Goal: Transaction & Acquisition: Purchase product/service

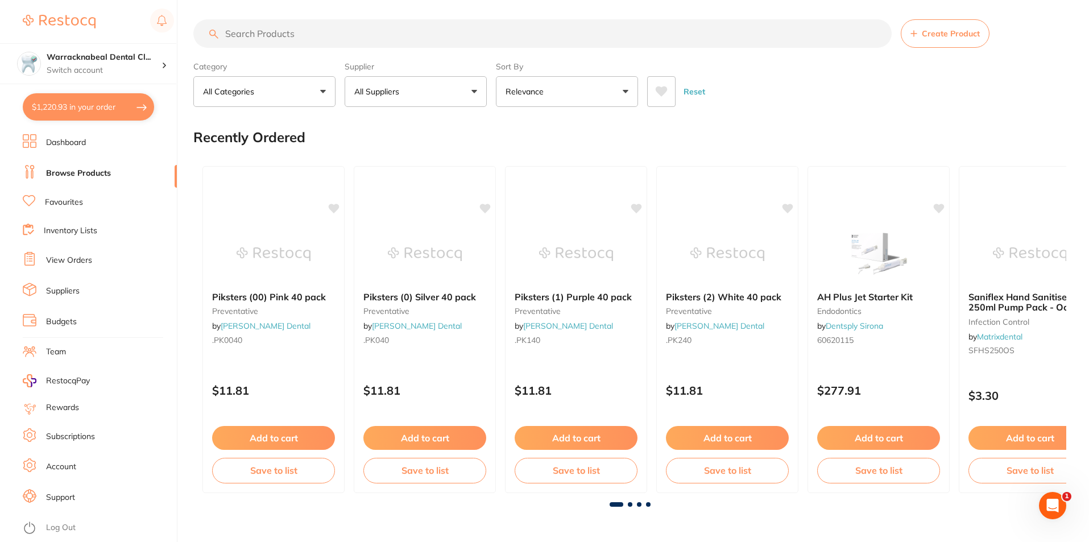
click at [65, 101] on button "$1,220.93 in your order" at bounding box center [88, 106] width 131 height 27
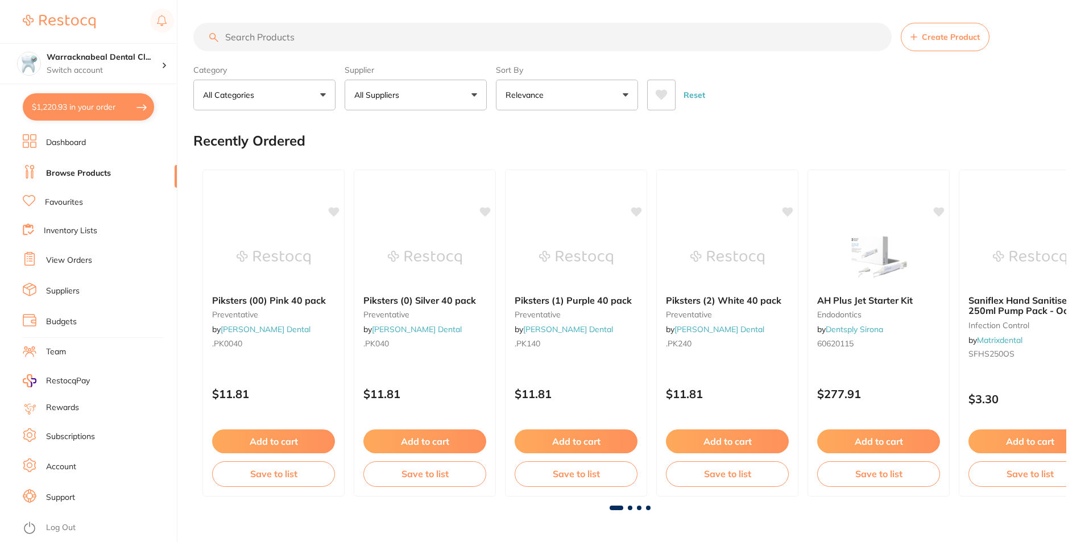
click at [100, 103] on button "$1,220.93 in your order" at bounding box center [88, 106] width 131 height 27
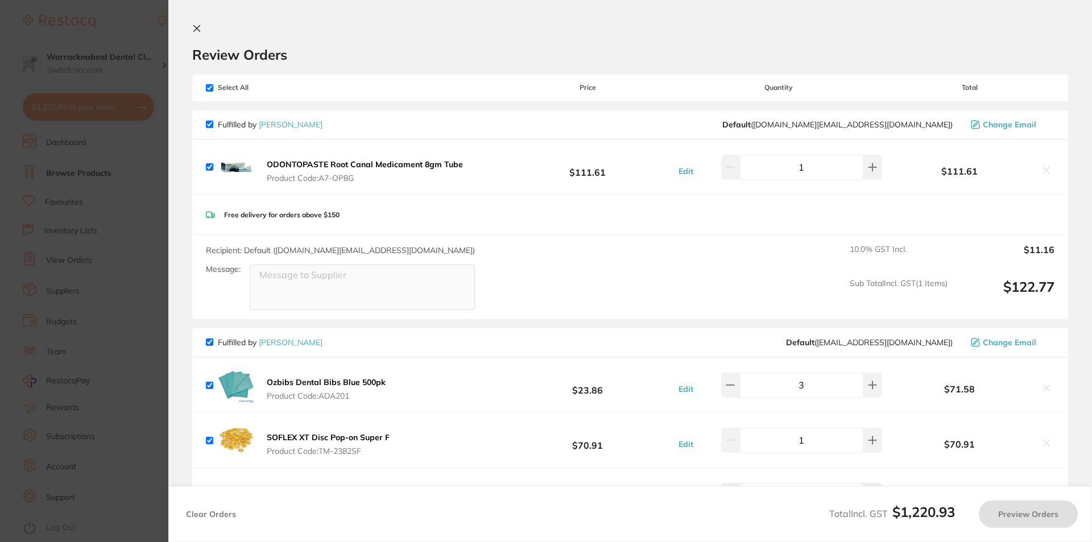
checkbox input "true"
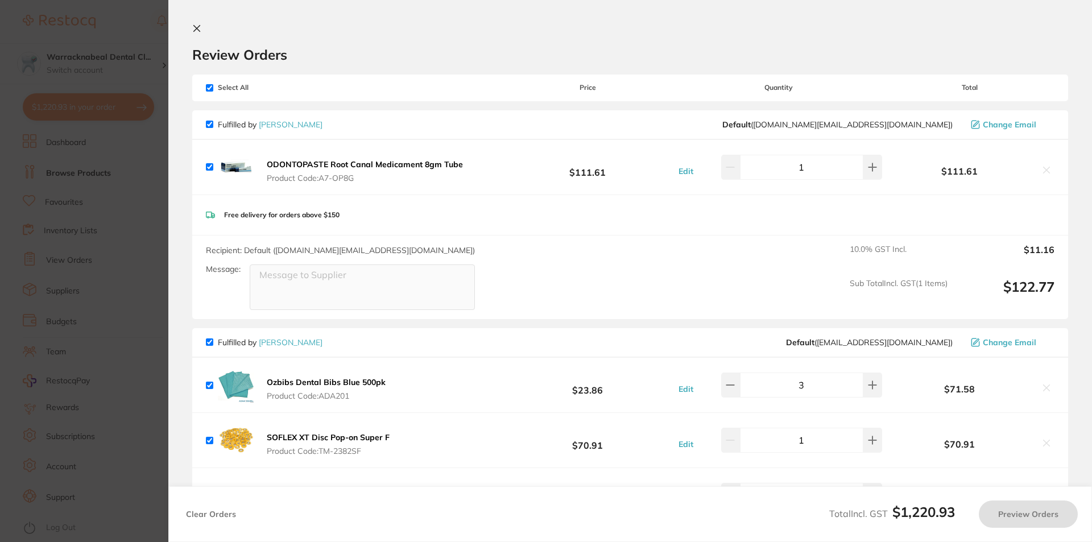
checkbox input "true"
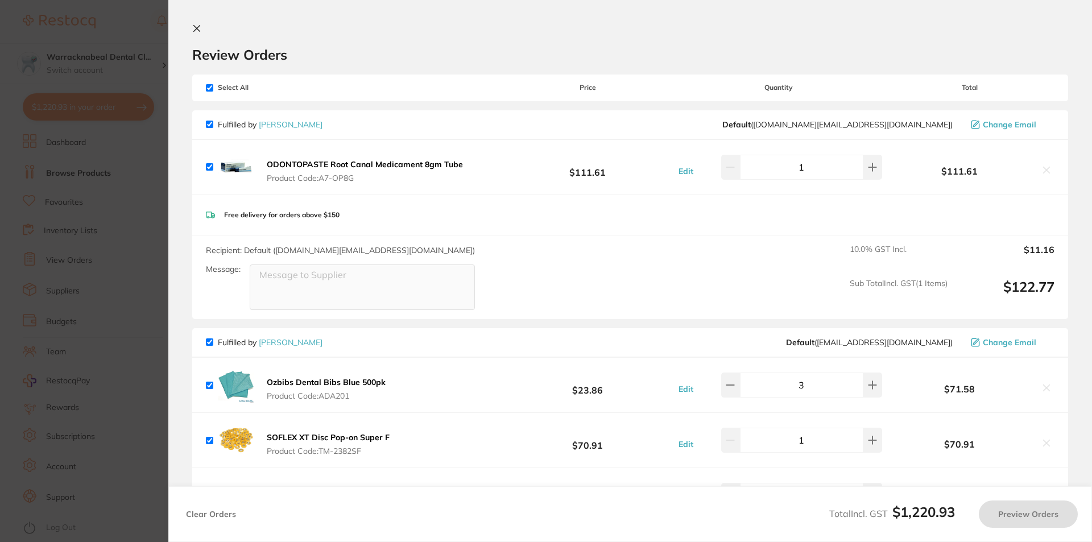
checkbox input "true"
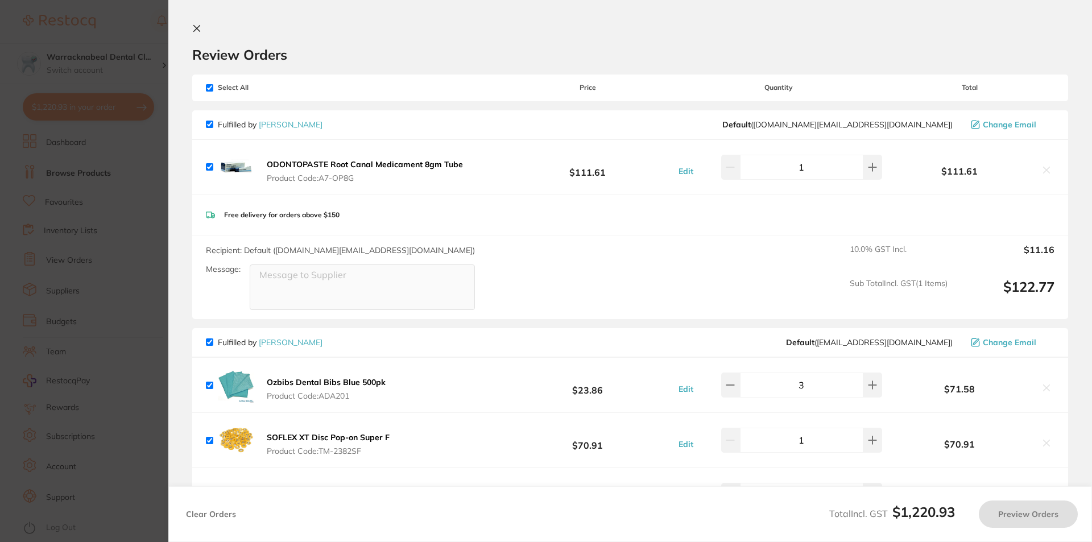
checkbox input "true"
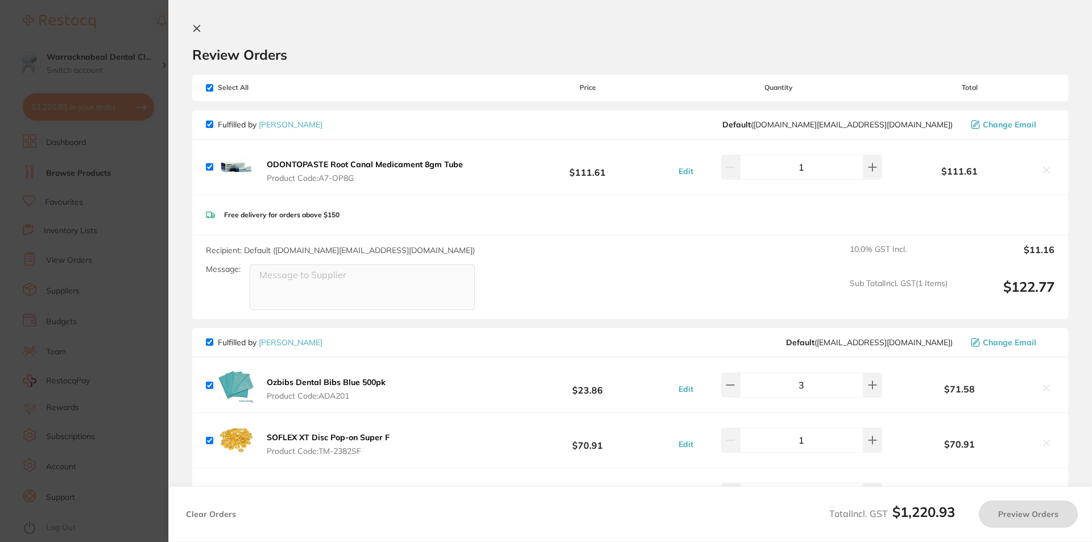
checkbox input "true"
click at [196, 34] on button at bounding box center [199, 29] width 14 height 11
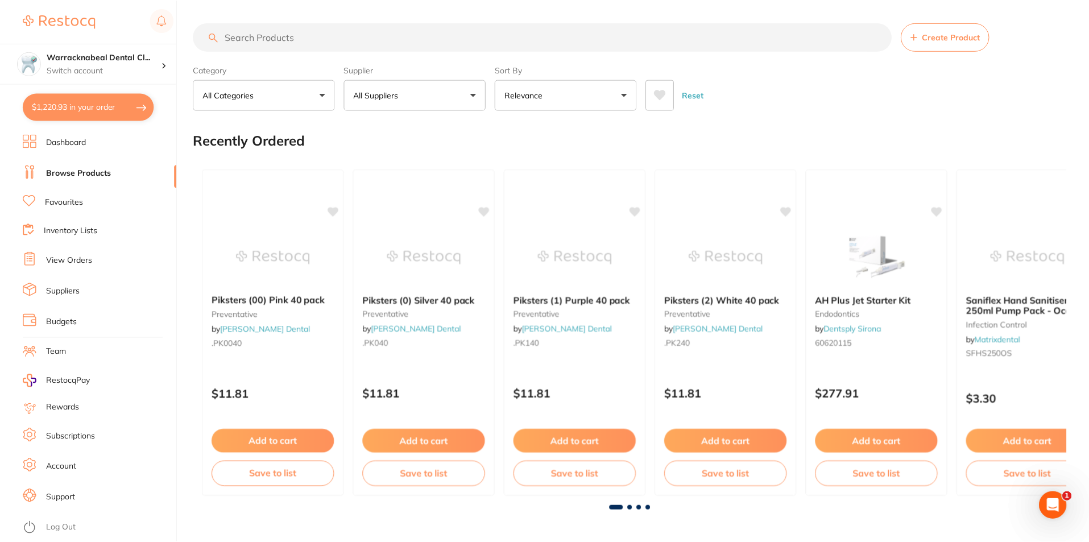
scroll to position [3, 0]
